Goal: Information Seeking & Learning: Learn about a topic

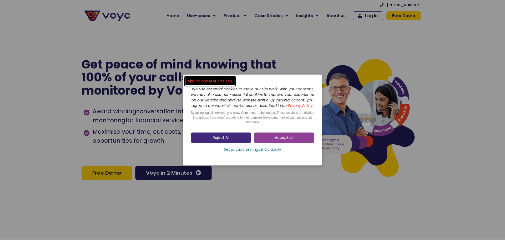
click at [228, 138] on span "Reject All" at bounding box center [221, 137] width 17 height 5
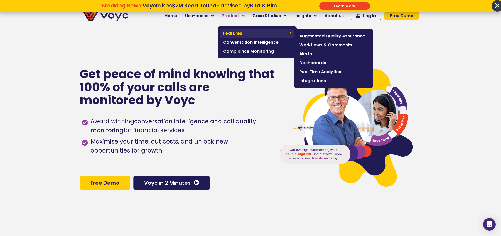
click at [246, 35] on span "Features" at bounding box center [255, 33] width 64 height 6
click at [322, 61] on span "Dashboards" at bounding box center [333, 63] width 68 height 6
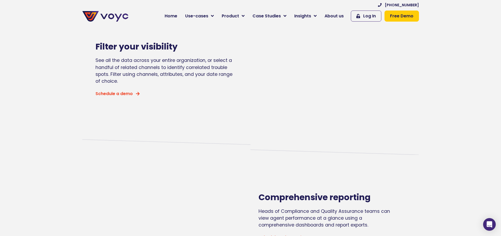
scroll to position [395, 0]
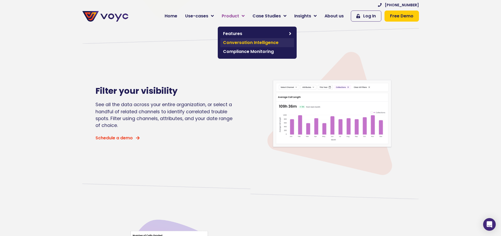
click at [238, 41] on span "Conversation Intelligence" at bounding box center [257, 42] width 68 height 6
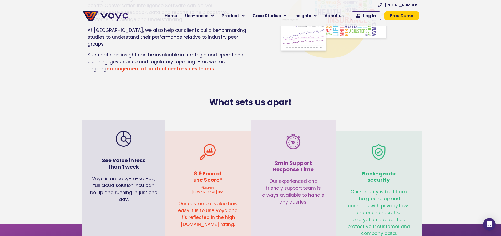
scroll to position [1210, 0]
